Goal: Task Accomplishment & Management: Use online tool/utility

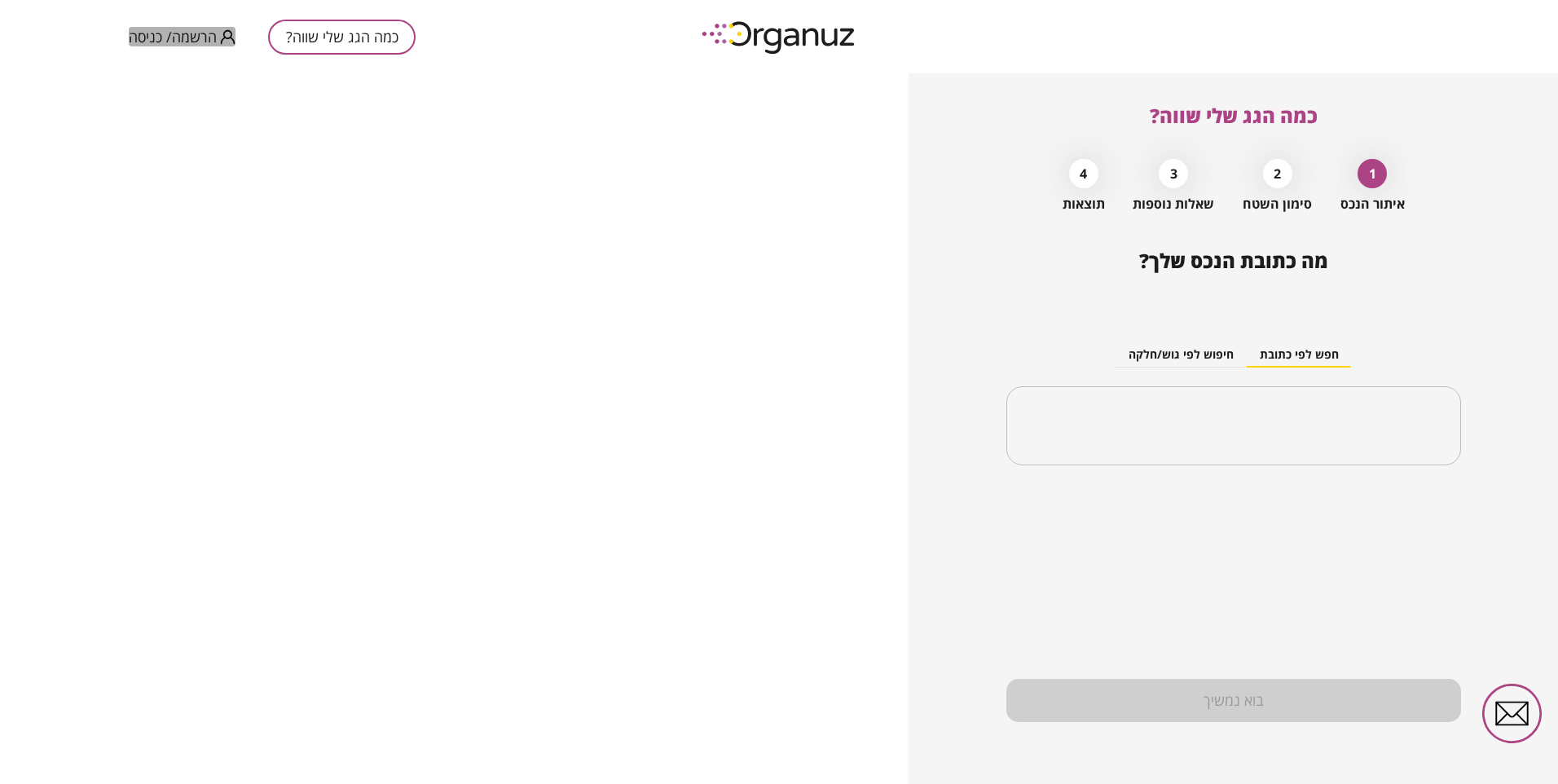
click at [181, 35] on span "הרשמה/ כניסה" at bounding box center [173, 36] width 88 height 16
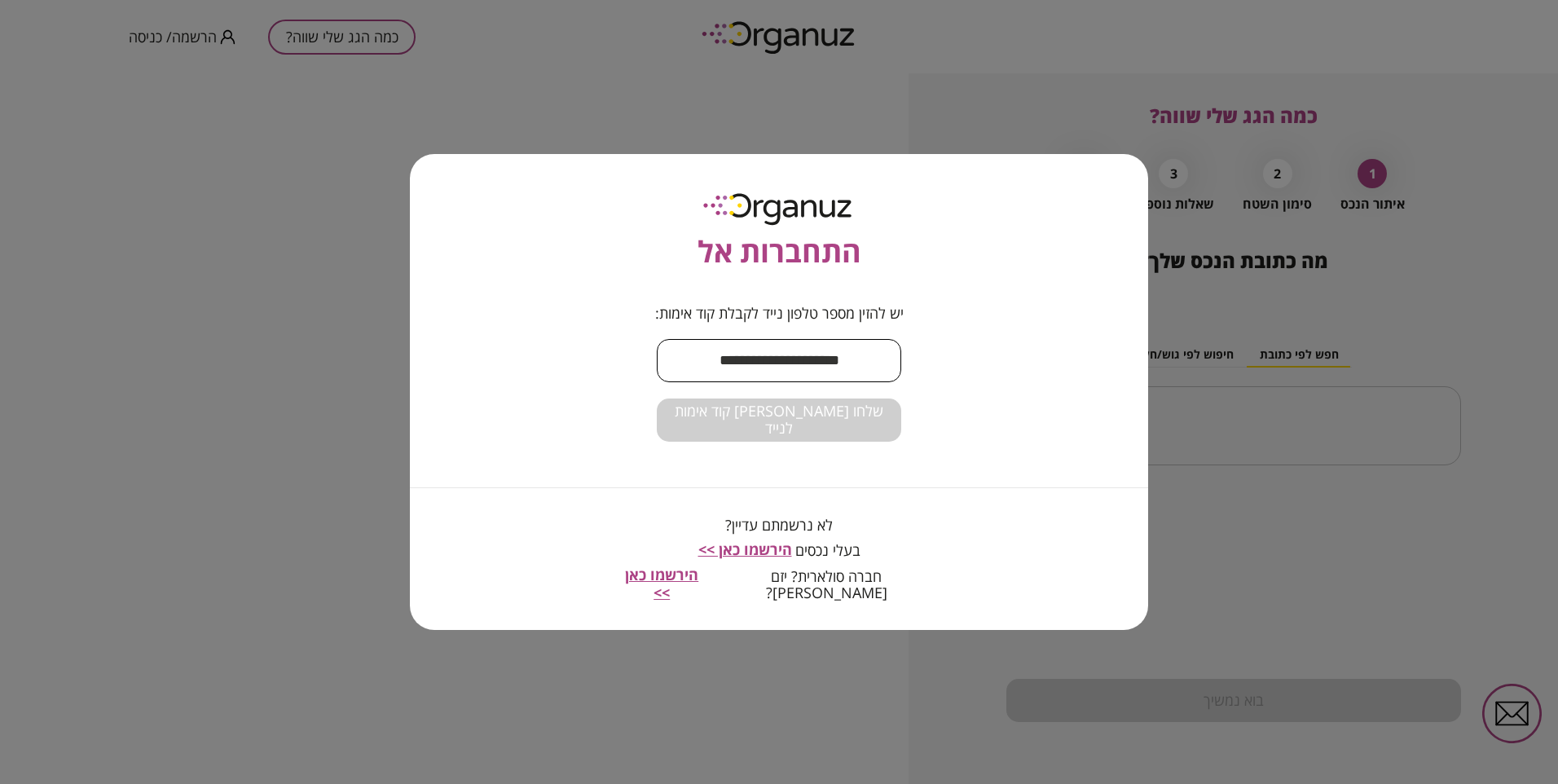
click at [754, 364] on input "text" at bounding box center [779, 361] width 244 height 48
type input "**********"
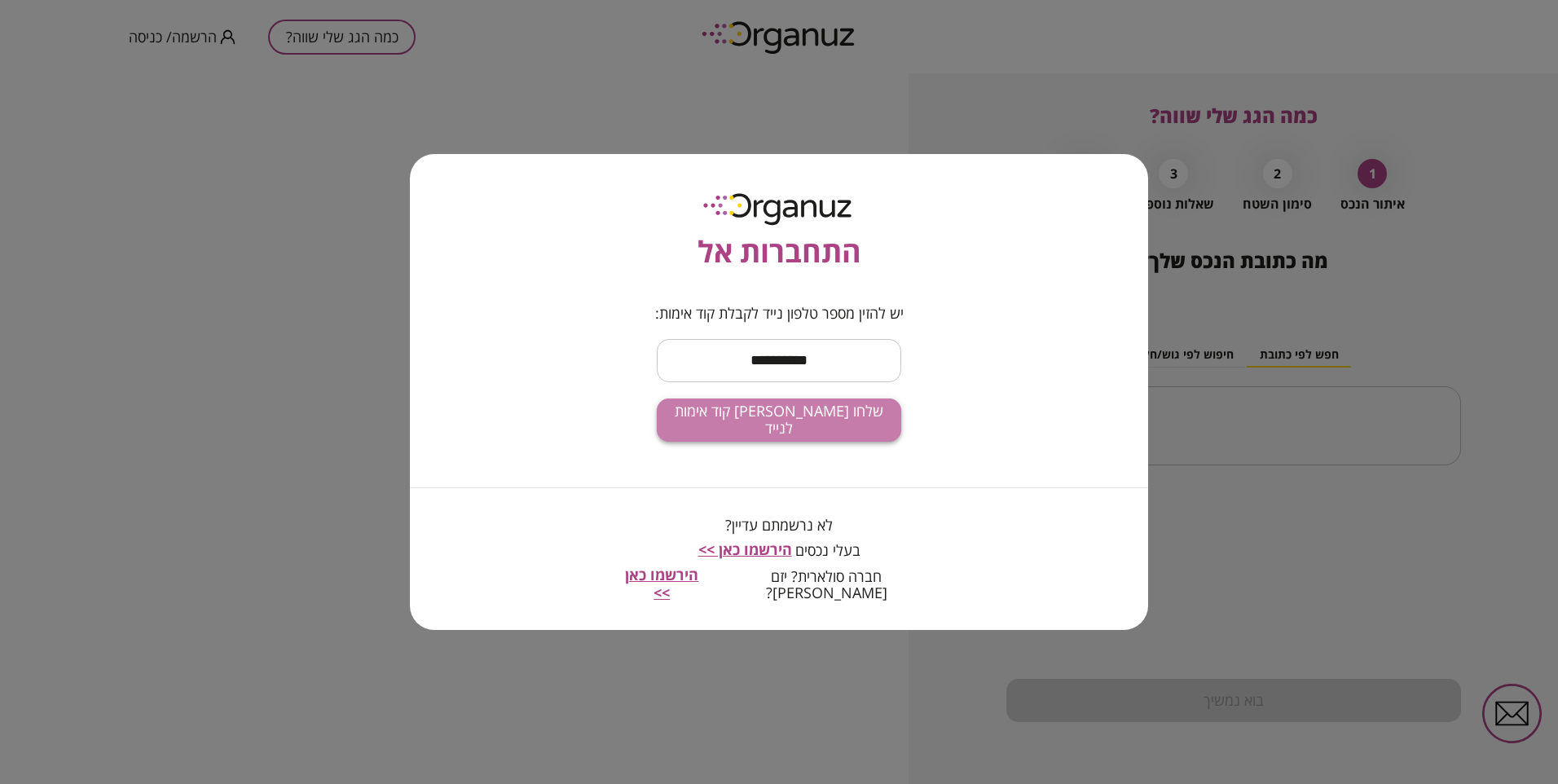
click at [836, 434] on span "שלחו [PERSON_NAME] קוד אימות לנייד" at bounding box center [778, 419] width 218 height 35
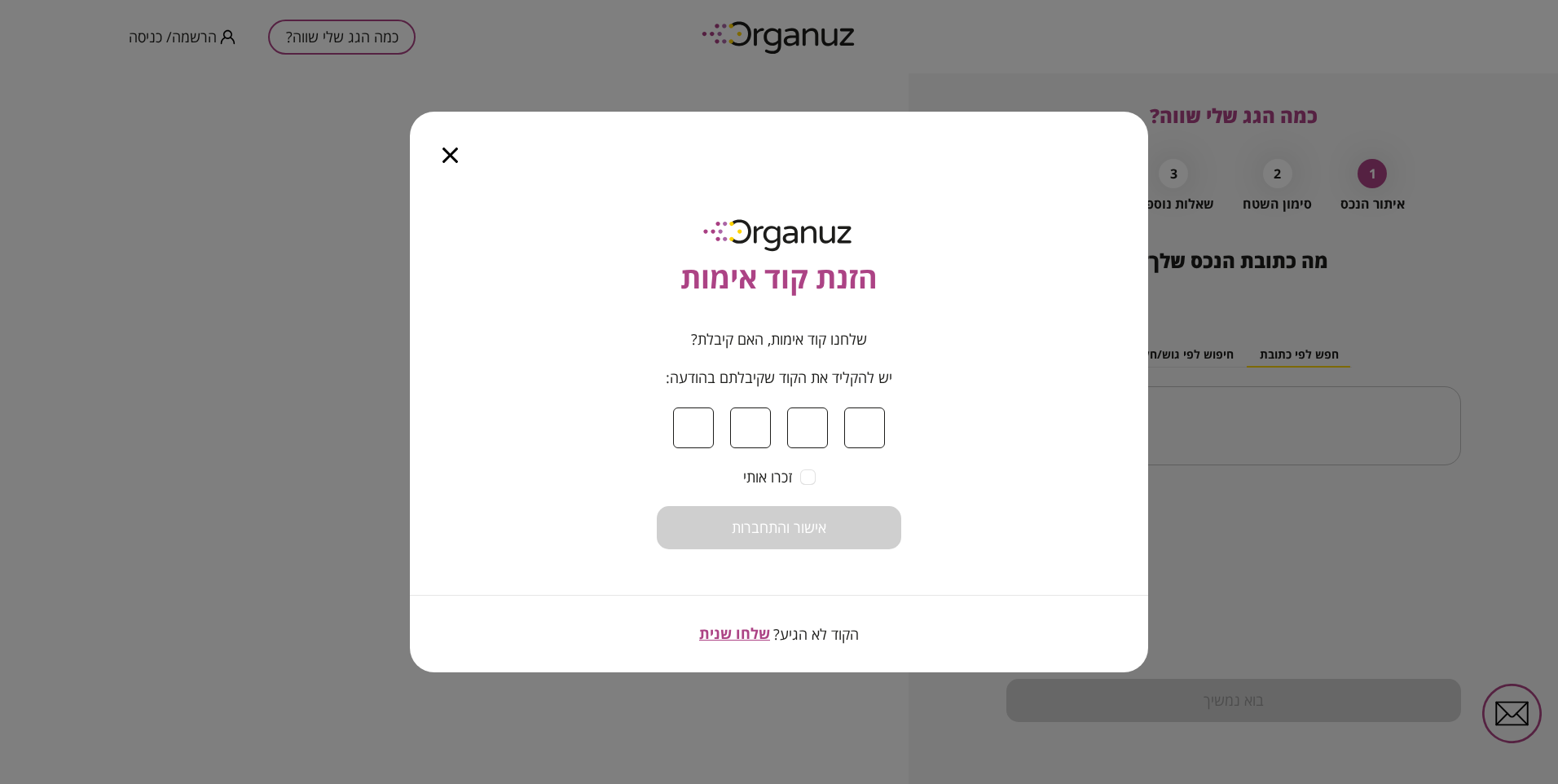
type input "*"
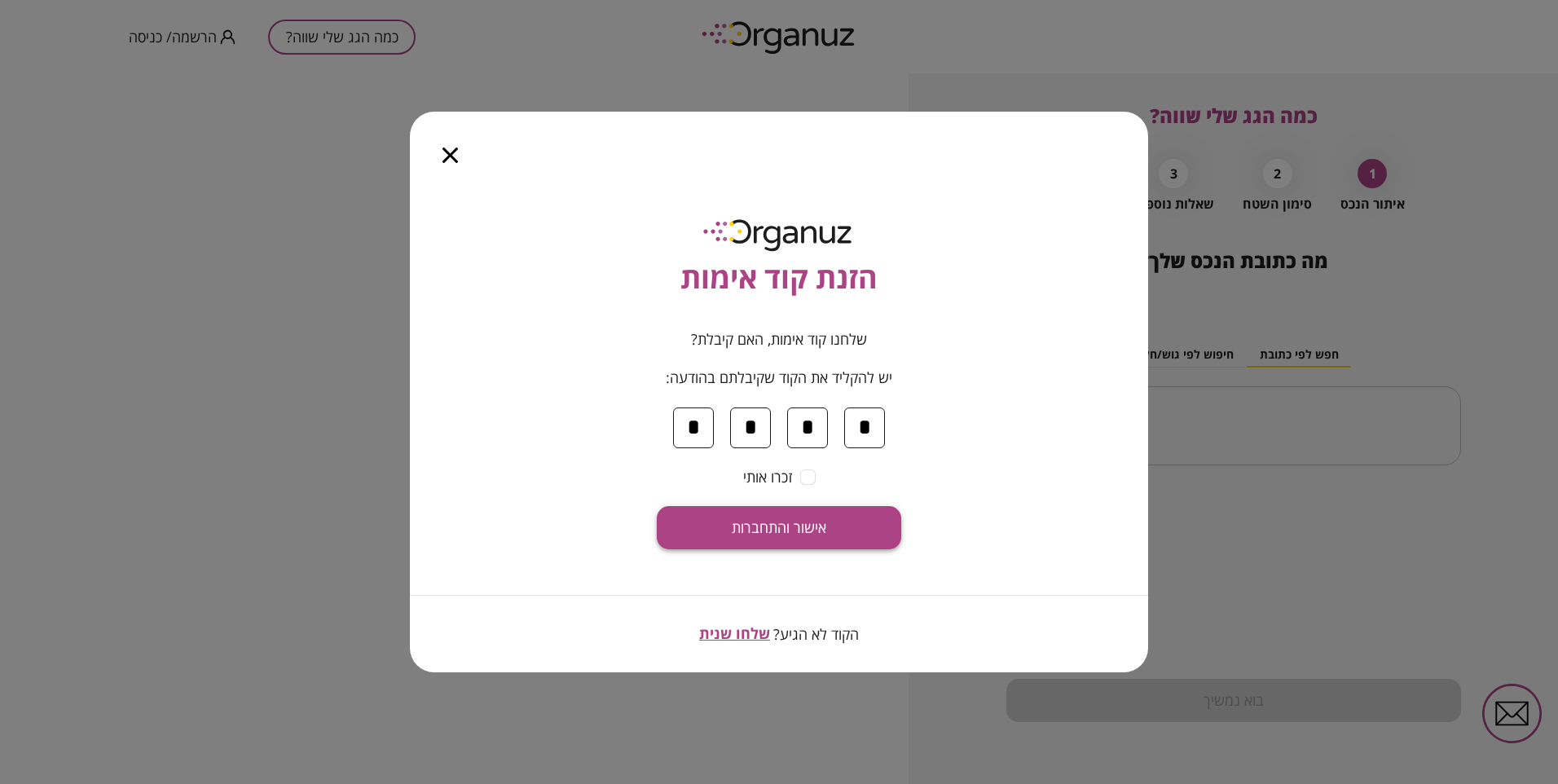
type input "*"
click at [779, 523] on span "אישור והתחברות" at bounding box center [778, 528] width 94 height 18
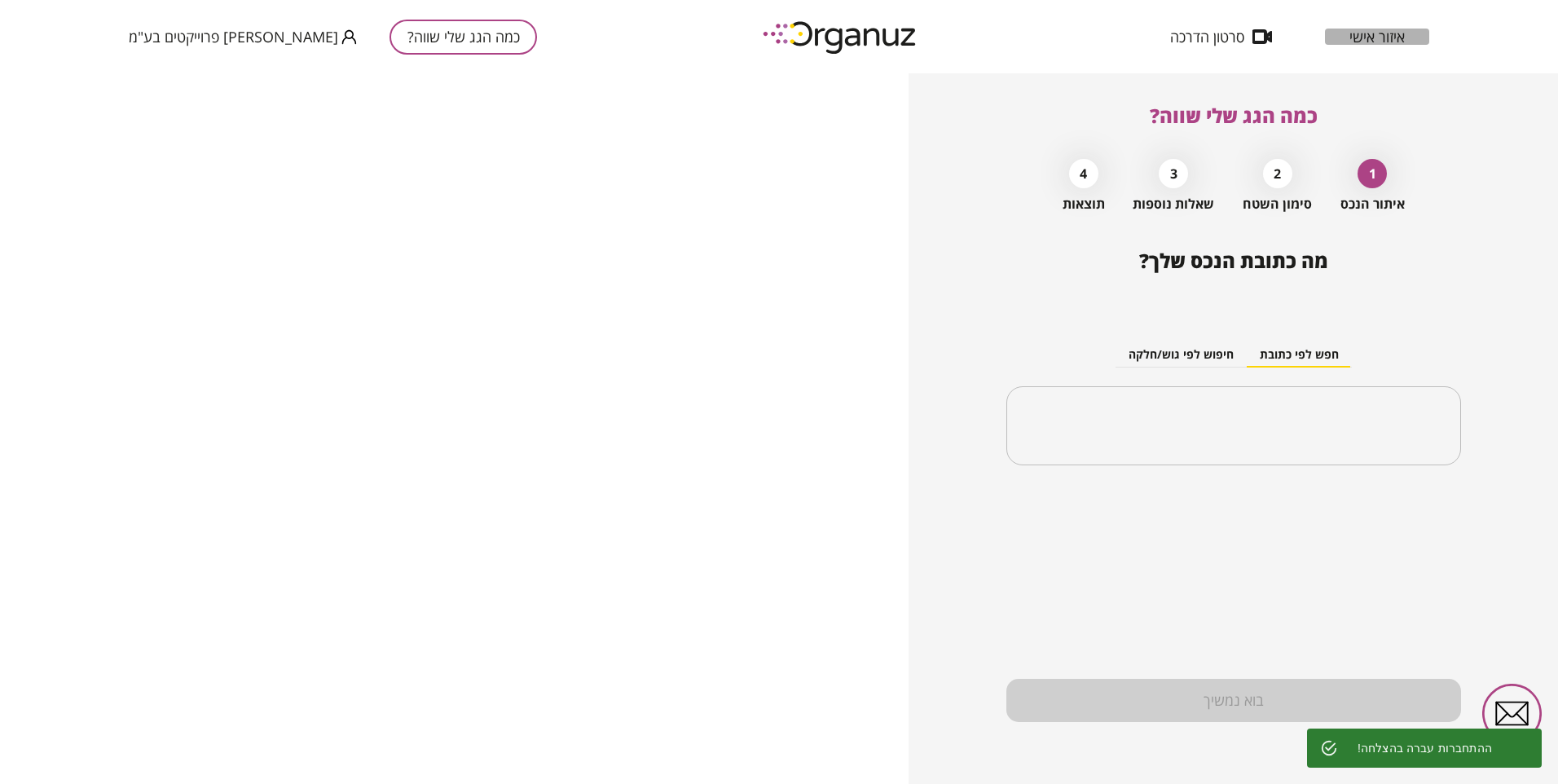
click at [1395, 31] on span "איזור אישי" at bounding box center [1376, 36] width 55 height 16
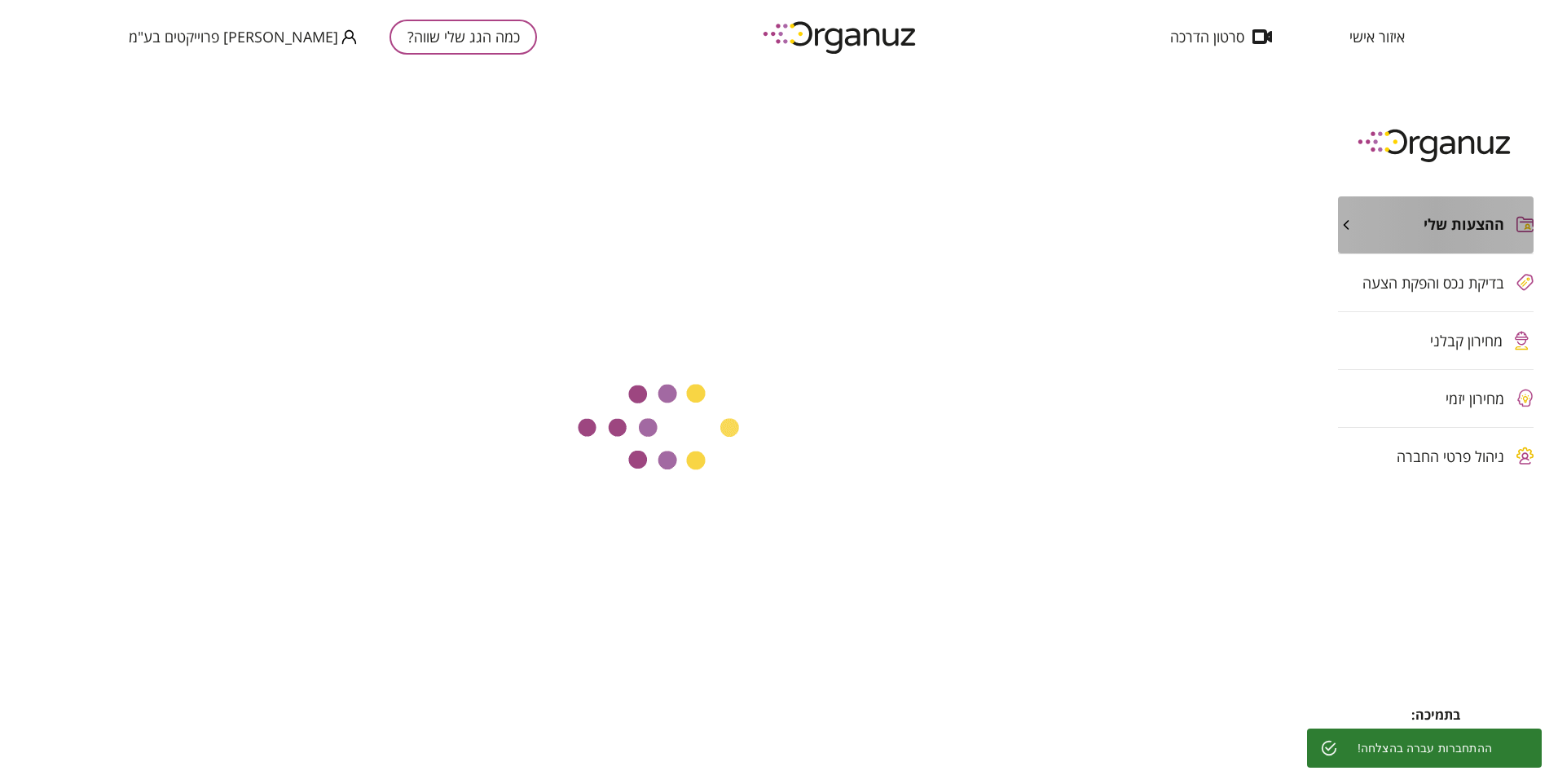
click at [1479, 217] on span "ההצעות שלי" at bounding box center [1463, 224] width 81 height 18
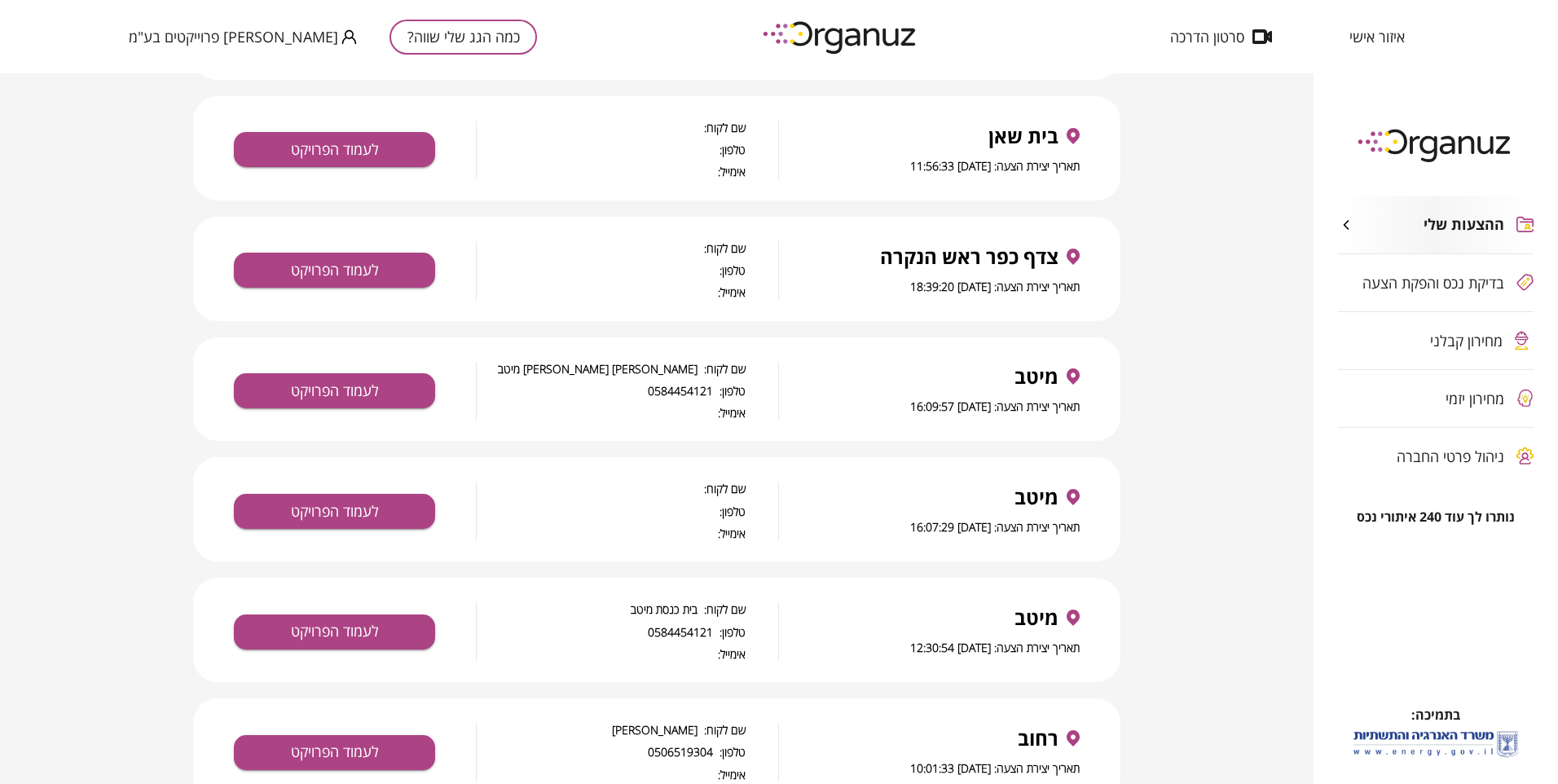
scroll to position [2525, 0]
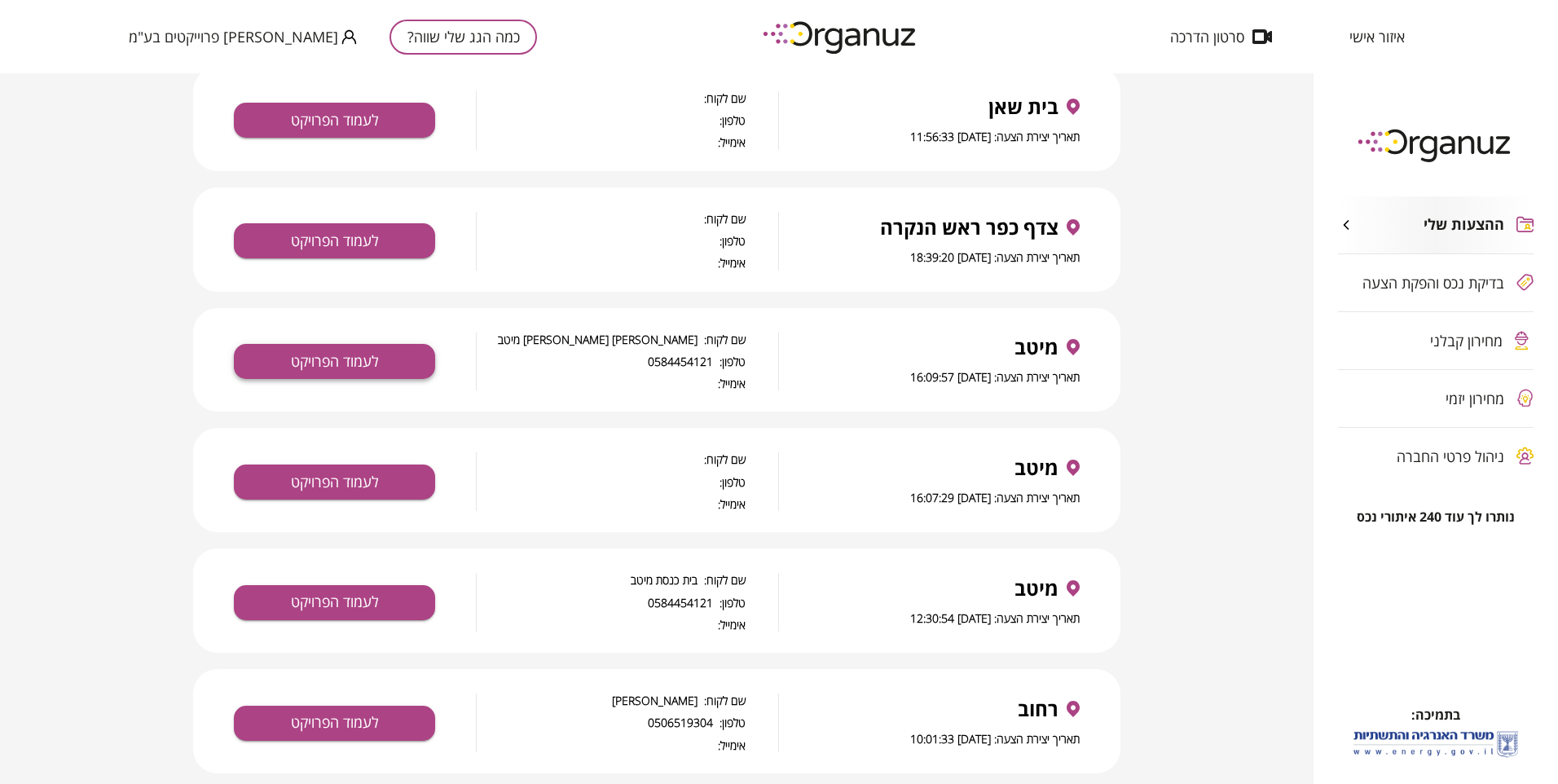
click at [403, 344] on button "לעמוד הפרויקט" at bounding box center [334, 361] width 201 height 35
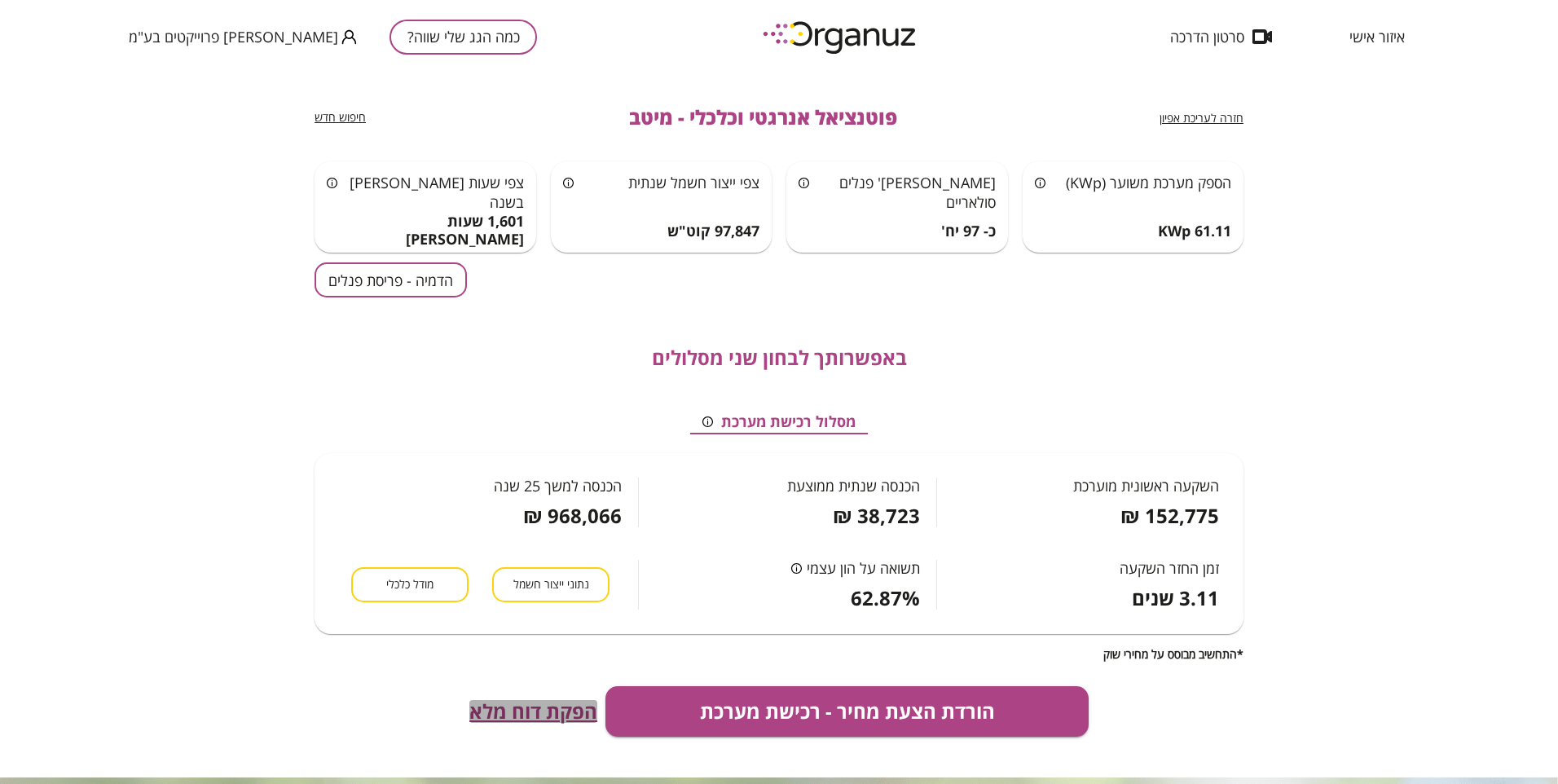
click at [561, 709] on span "הפקת דוח מלא" at bounding box center [533, 711] width 128 height 23
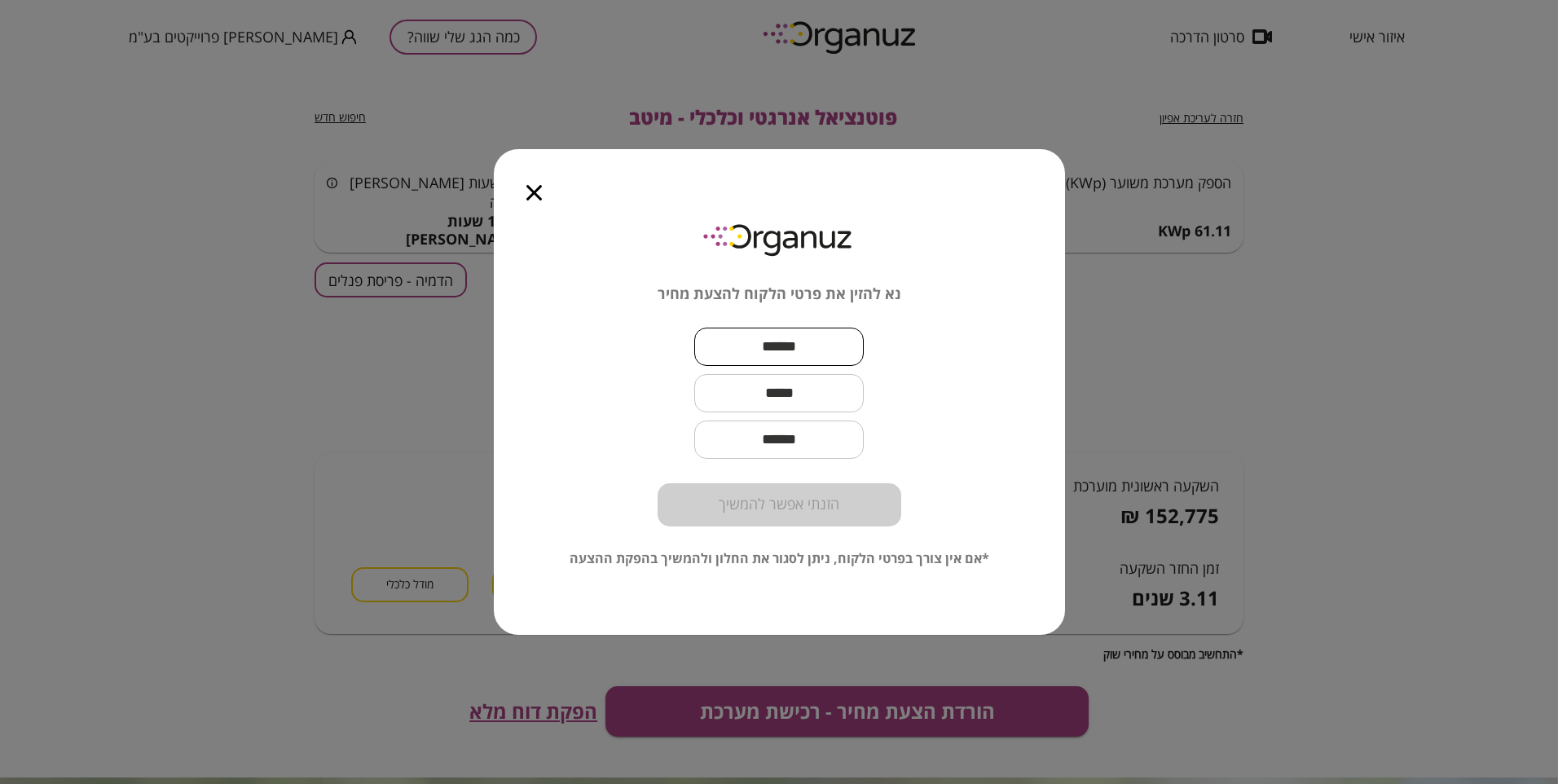
click at [778, 344] on input "text" at bounding box center [779, 346] width 170 height 48
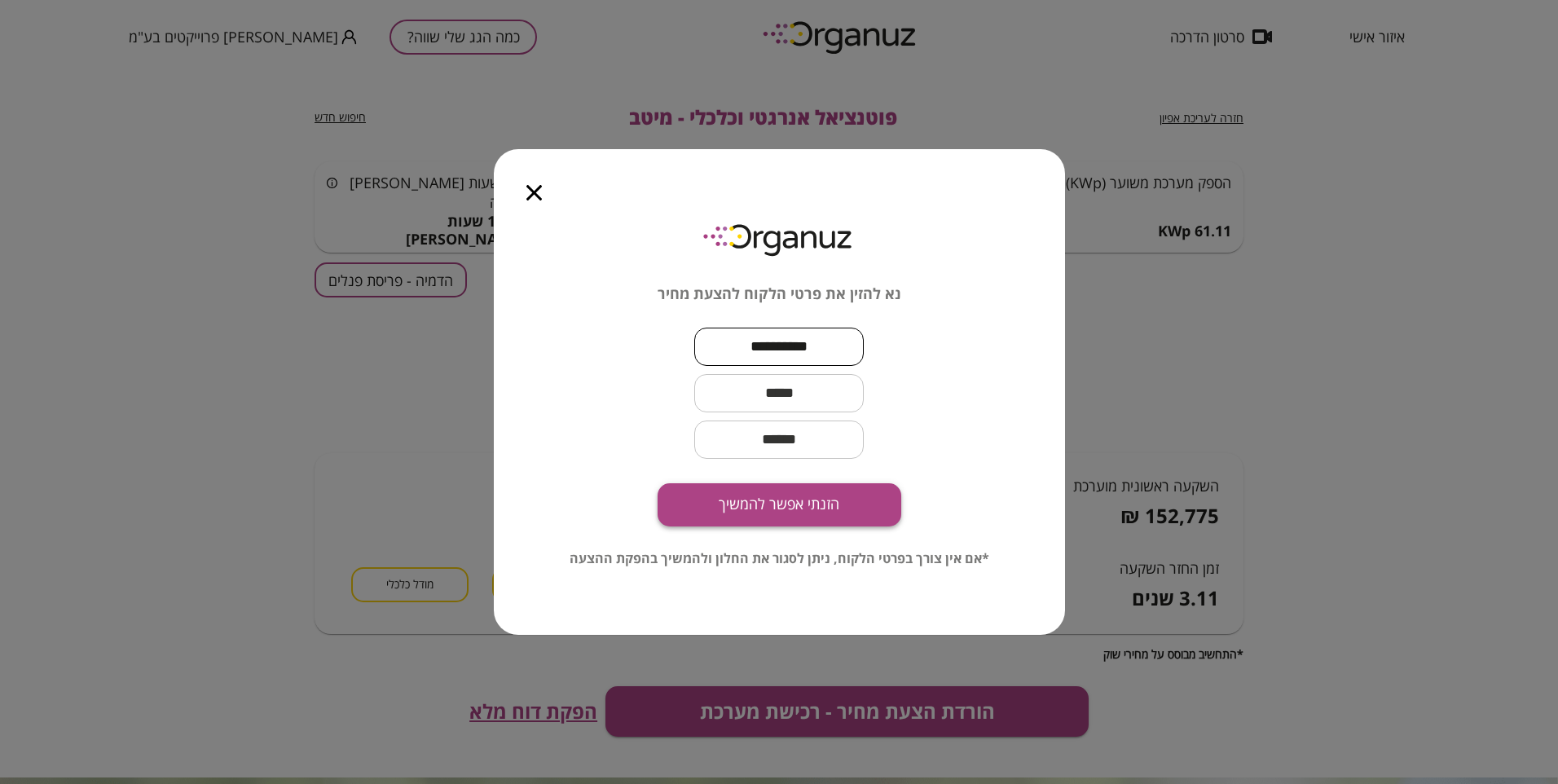
type input "**********"
click at [776, 501] on button "הזנתי אפשר להמשיך" at bounding box center [779, 504] width 244 height 43
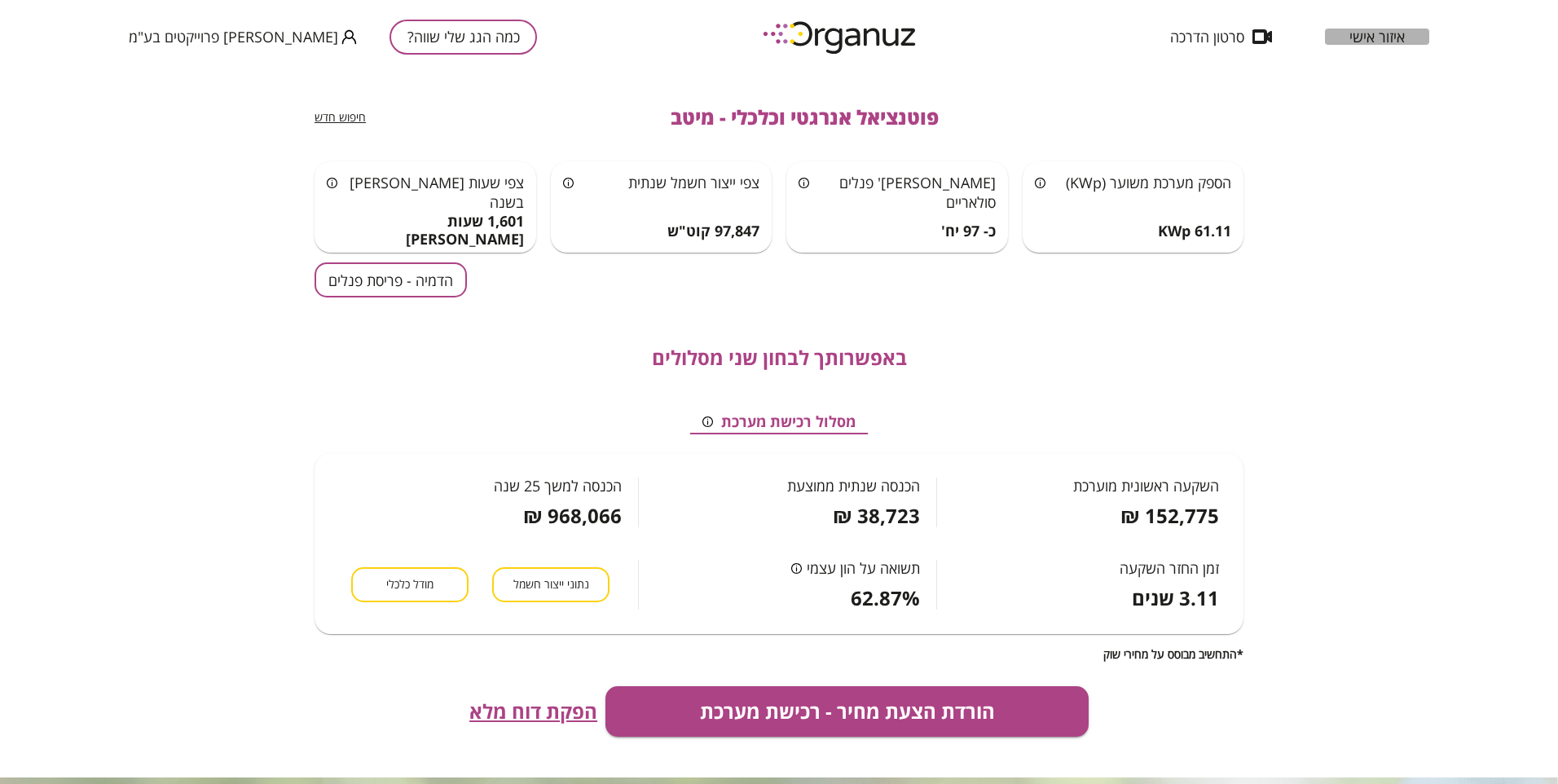
click at [1378, 45] on span "איזור אישי" at bounding box center [1376, 36] width 55 height 16
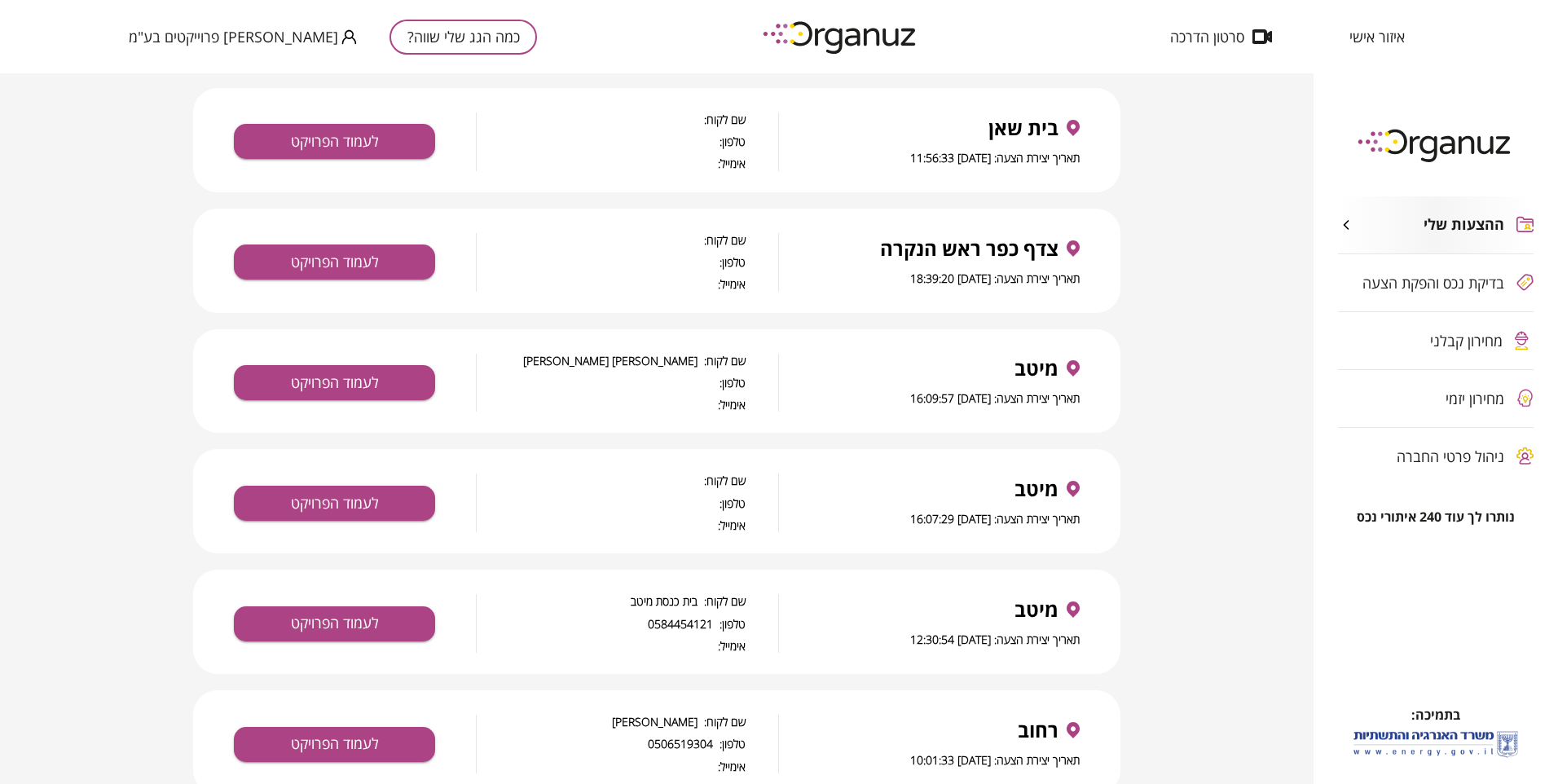
scroll to position [2581, 0]
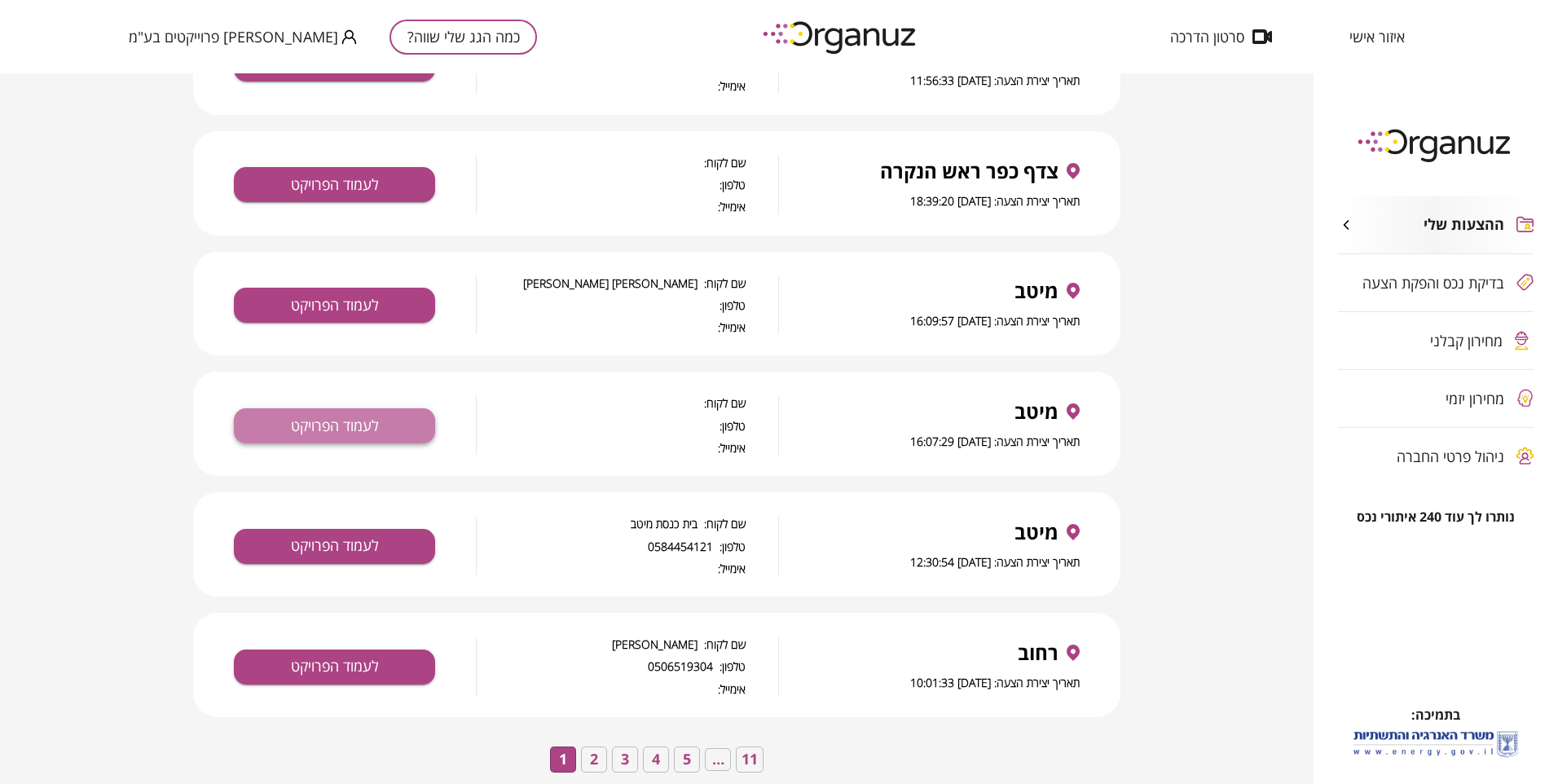
click at [354, 408] on button "לעמוד הפרויקט" at bounding box center [334, 425] width 201 height 35
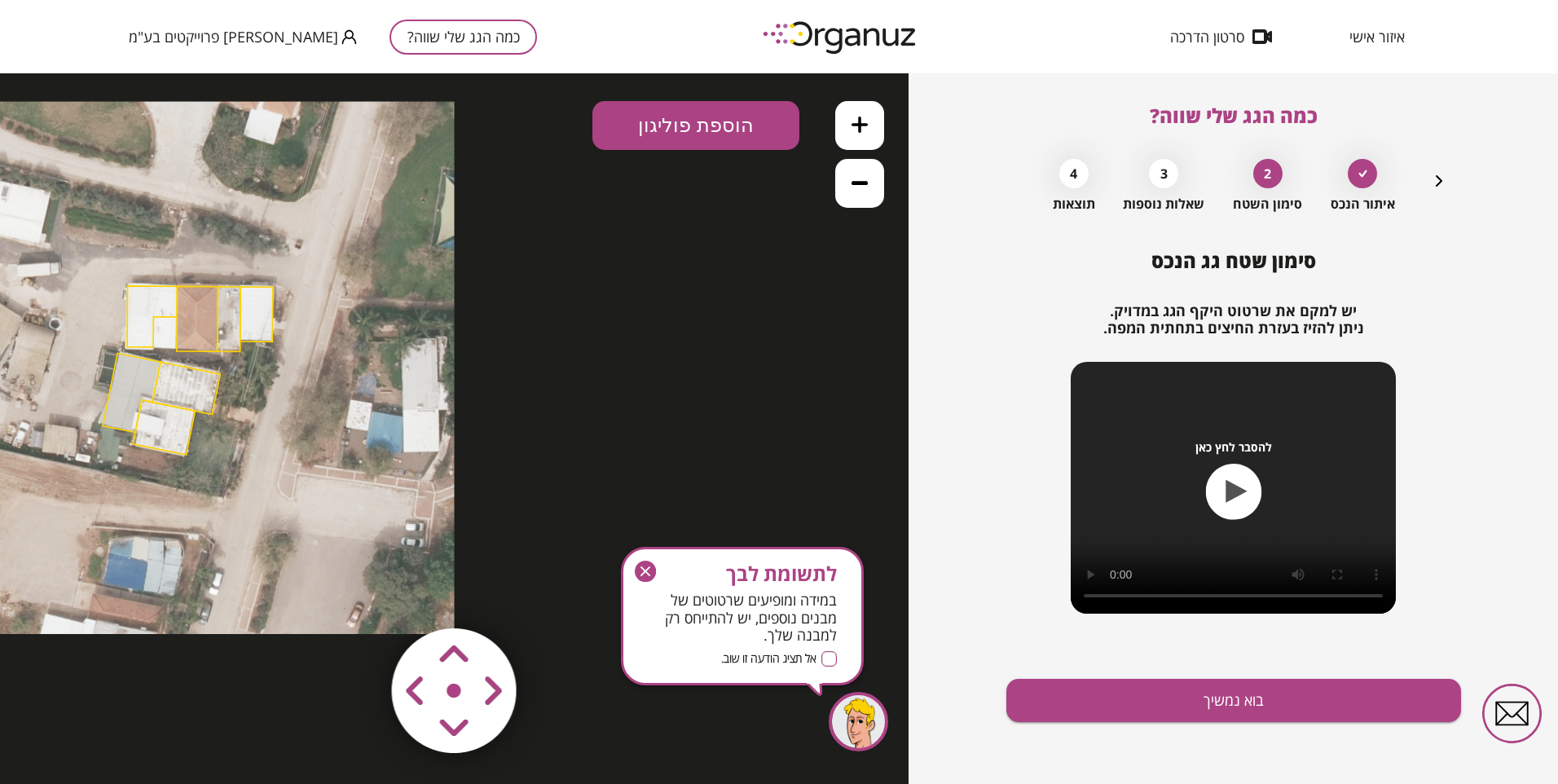
click at [1372, 37] on span "איזור אישי" at bounding box center [1376, 36] width 55 height 16
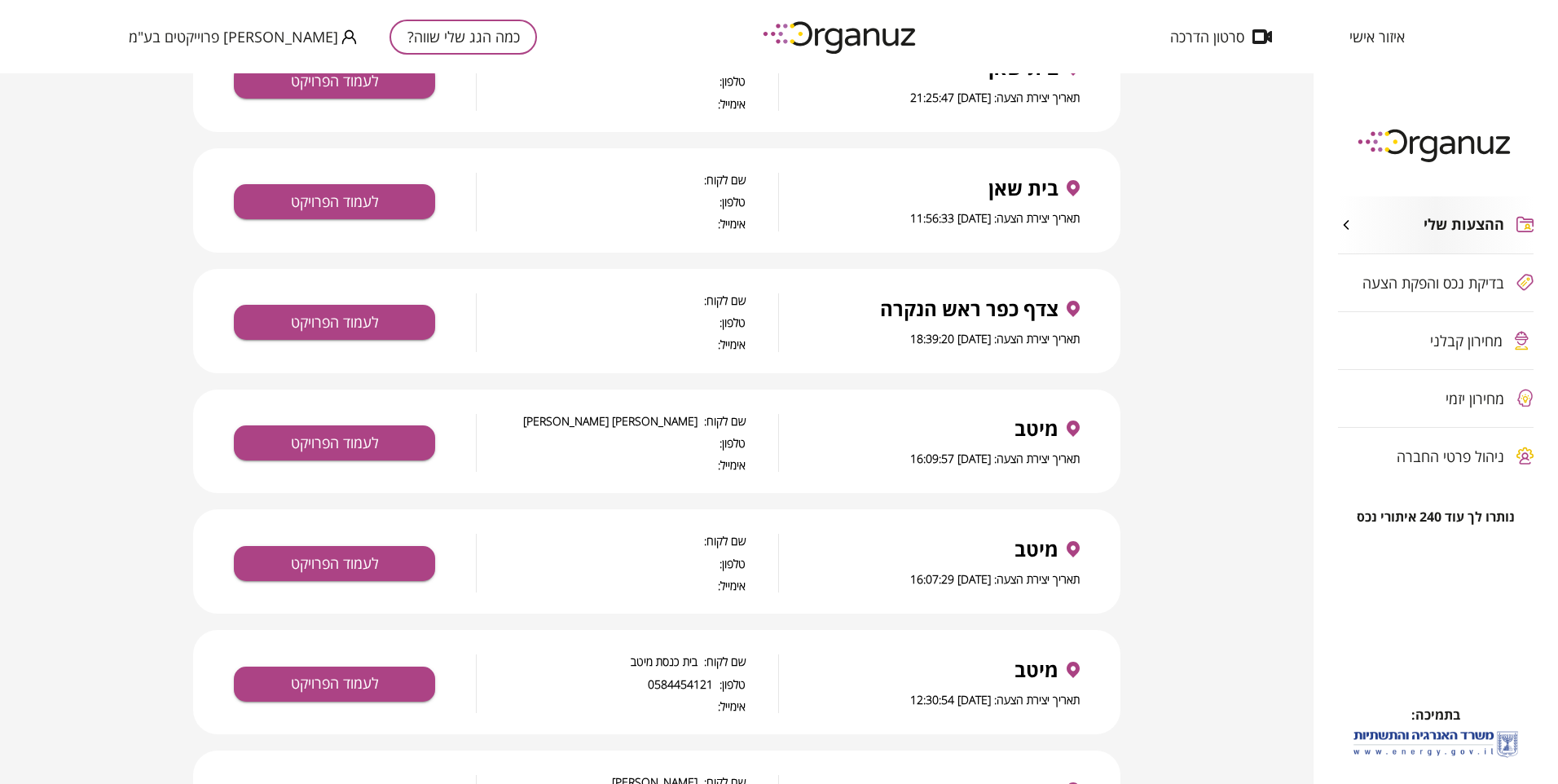
scroll to position [2581, 0]
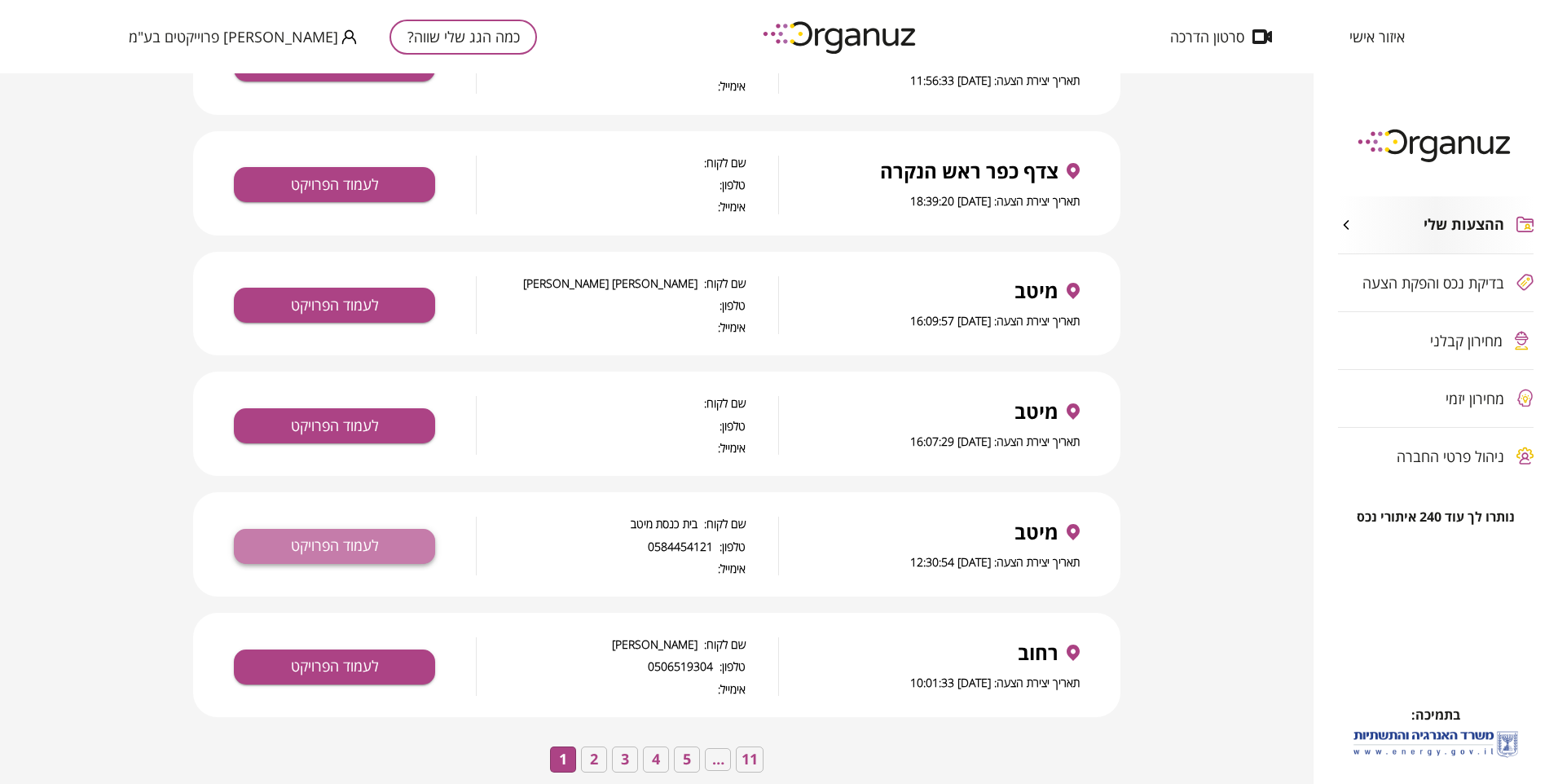
click at [372, 529] on button "לעמוד הפרויקט" at bounding box center [334, 546] width 201 height 35
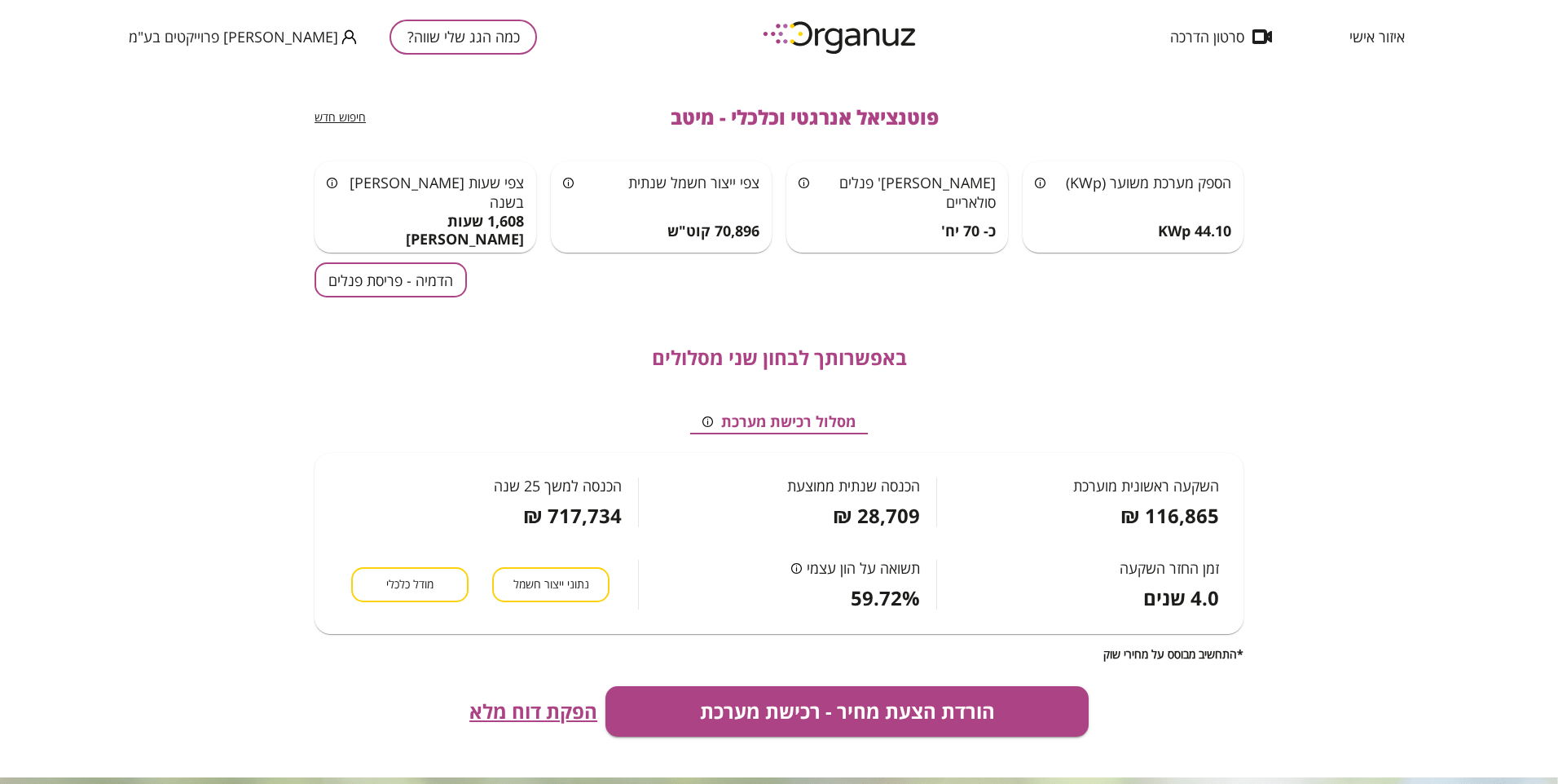
click at [581, 710] on span "הפקת דוח מלא" at bounding box center [533, 711] width 128 height 23
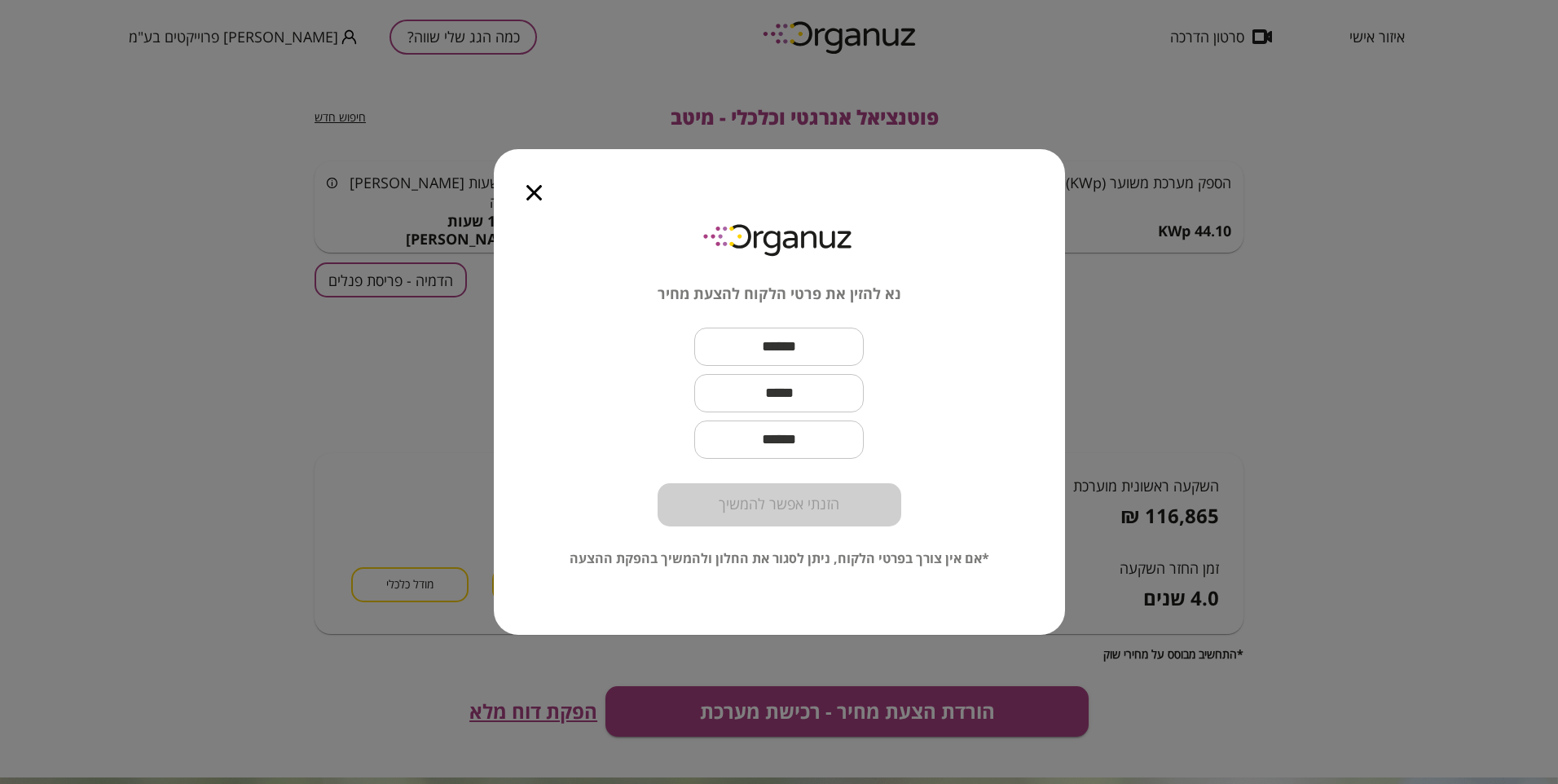
click at [820, 350] on input "text" at bounding box center [779, 346] width 170 height 48
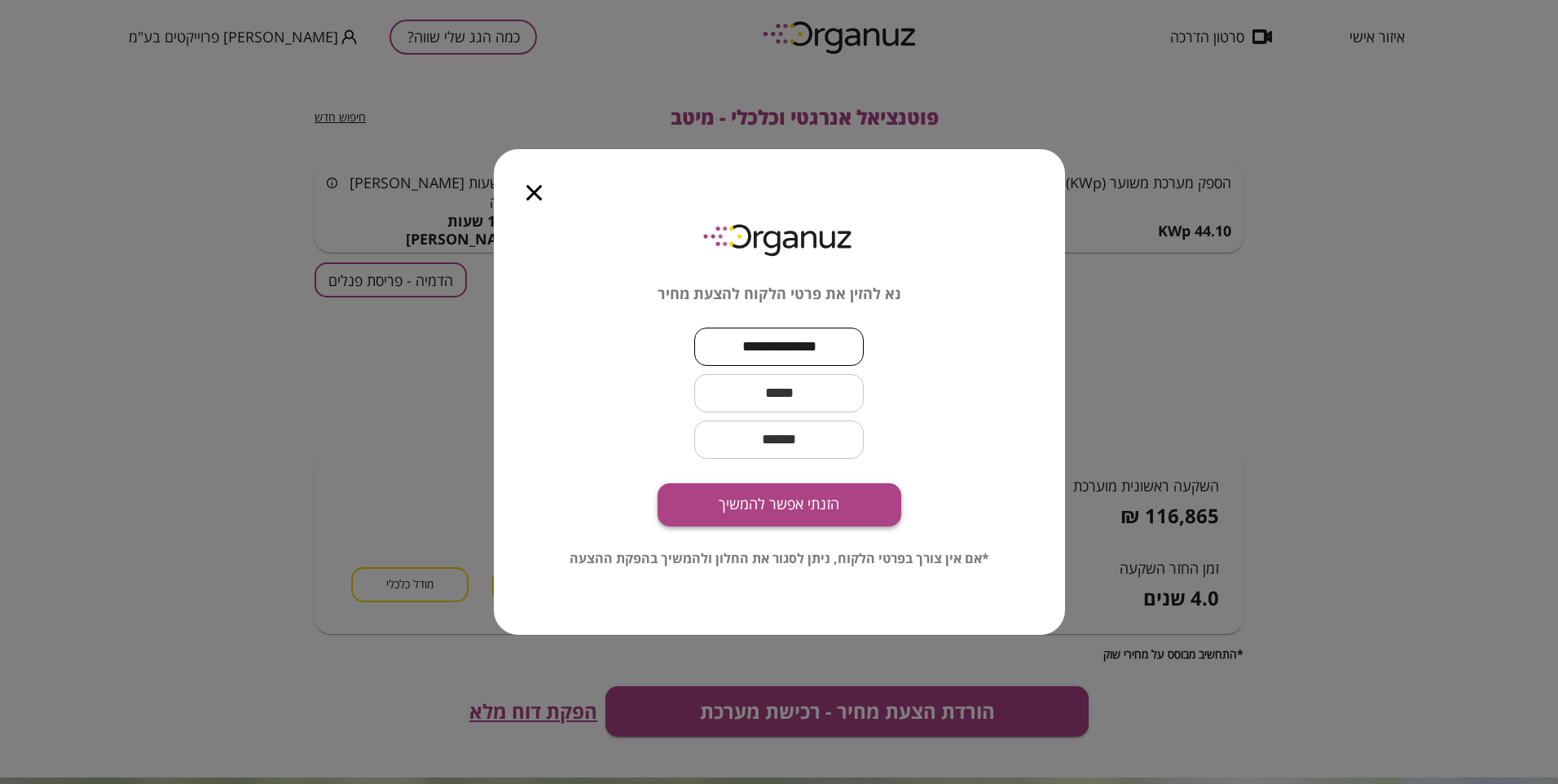
type input "**********"
click at [742, 492] on button "הזנתי אפשר להמשיך" at bounding box center [779, 504] width 244 height 43
